Goal: Find specific page/section: Find specific page/section

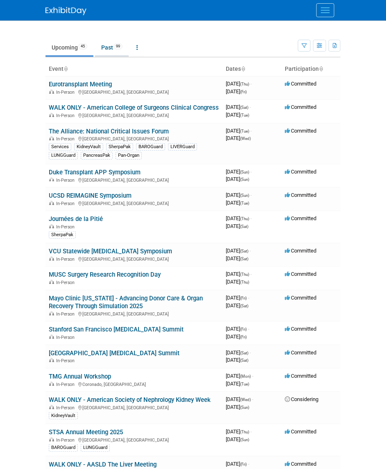
click at [113, 45] on link "Past 99" at bounding box center [112, 48] width 34 height 16
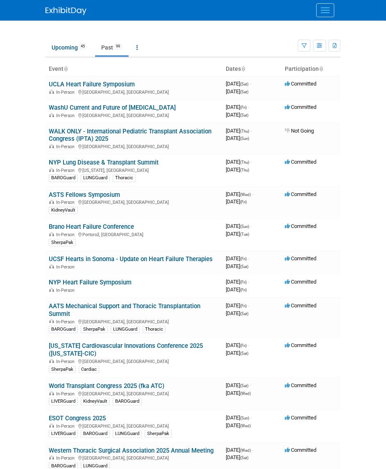
scroll to position [2164, 0]
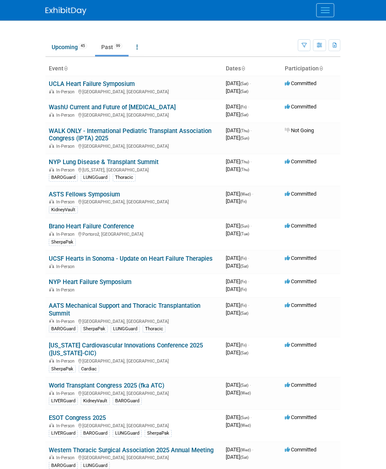
scroll to position [0, 0]
click at [77, 51] on link "Upcoming 45" at bounding box center [69, 48] width 48 height 16
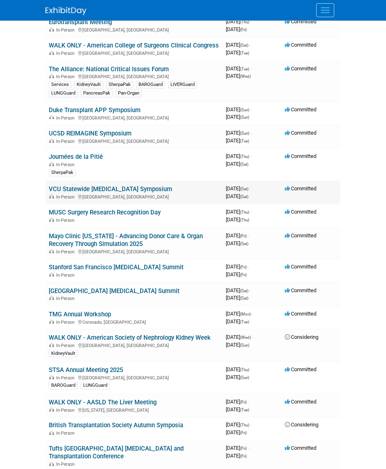
scroll to position [2, 0]
